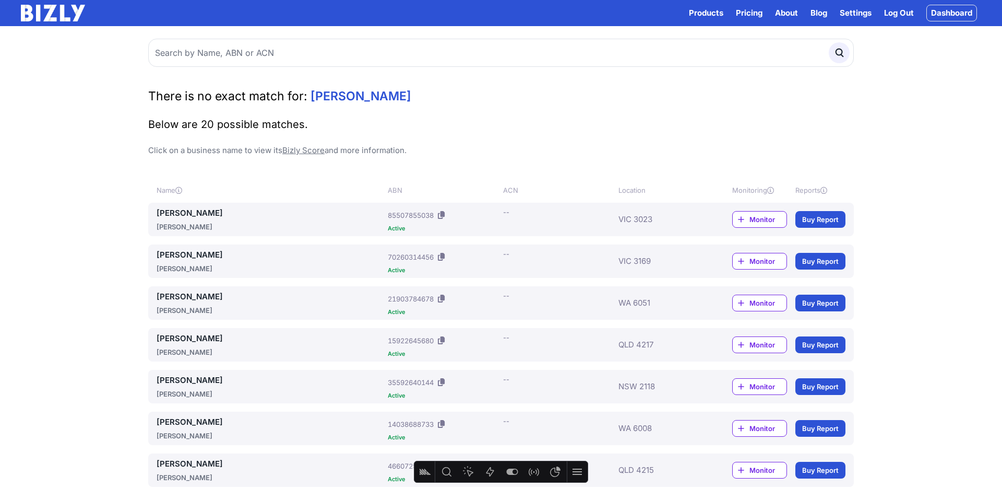
click at [167, 253] on link "[PERSON_NAME]" at bounding box center [270, 254] width 227 height 13
